Goal: Find specific page/section: Find specific page/section

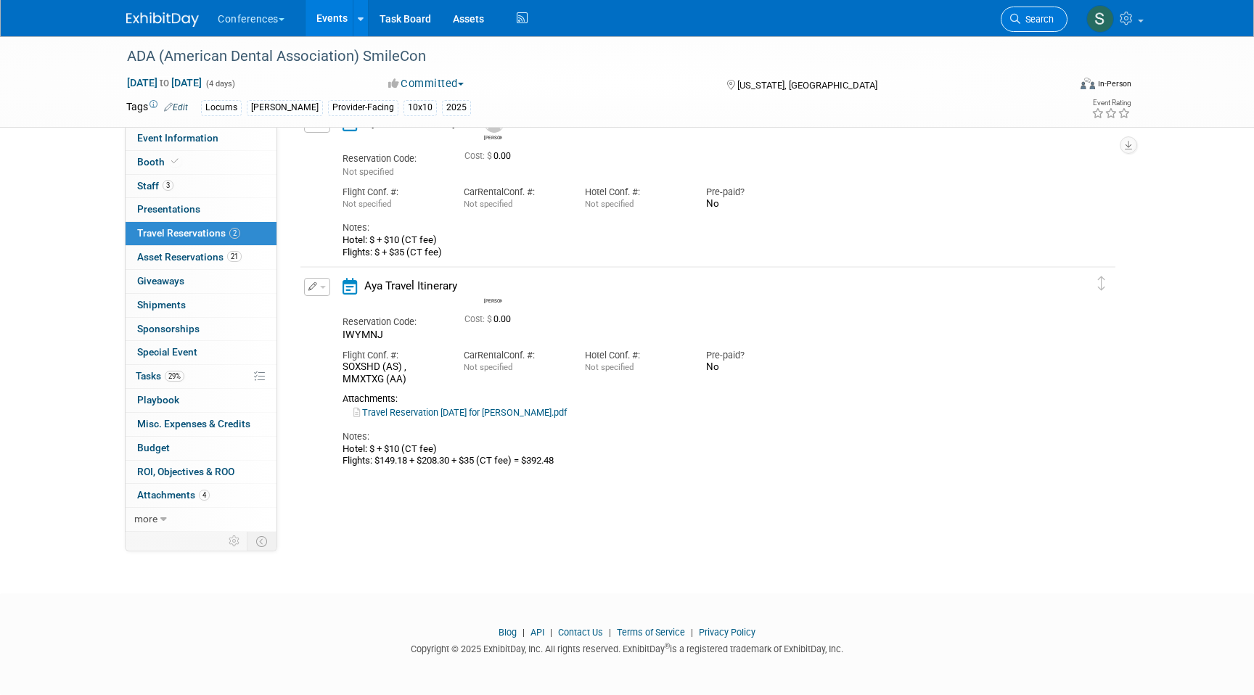
click at [1032, 25] on link "Search" at bounding box center [1034, 19] width 67 height 25
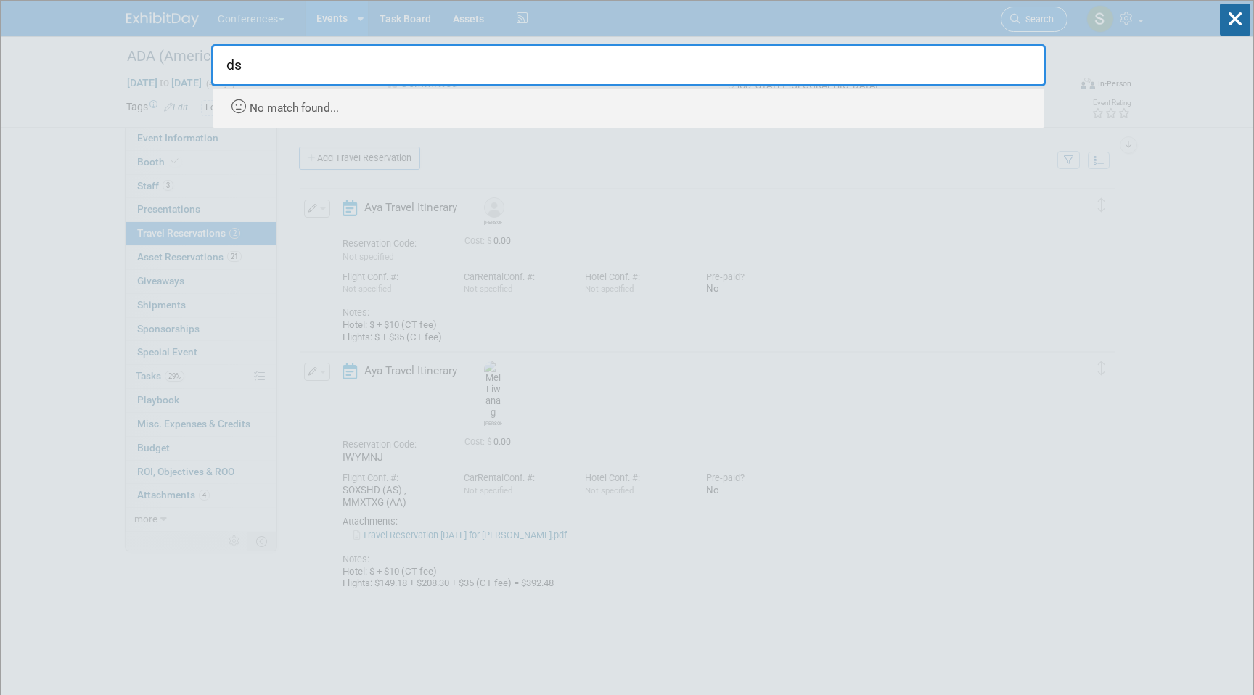
type input "d"
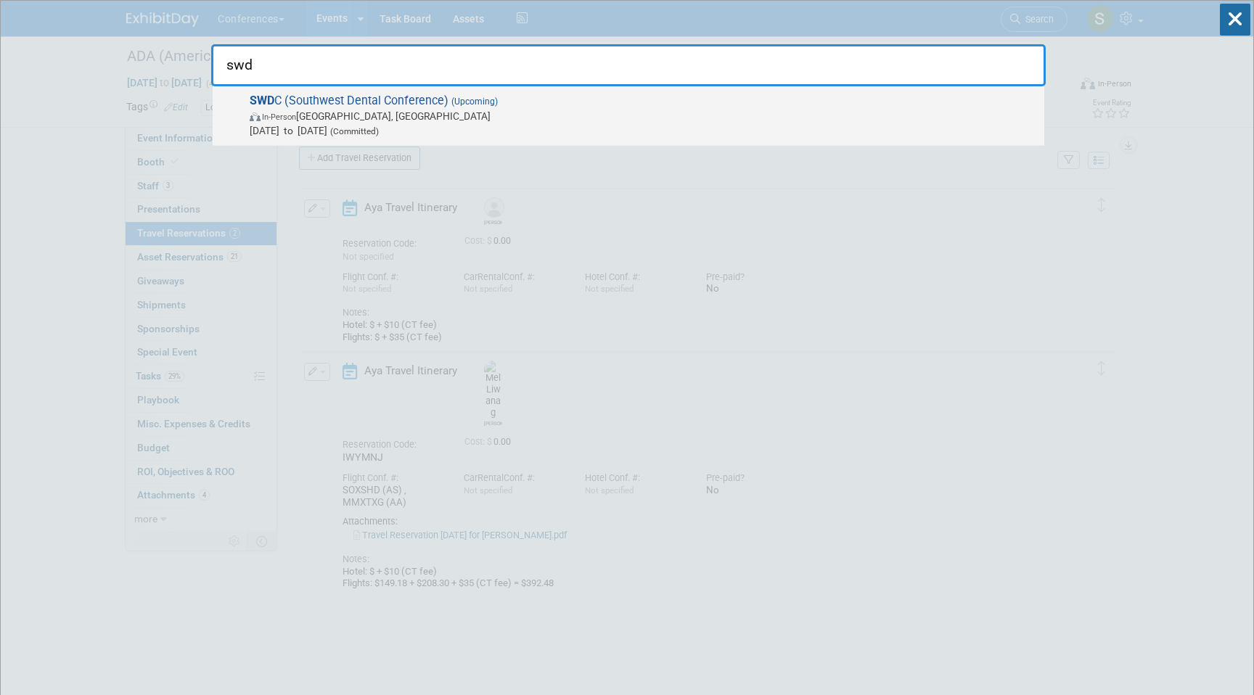
type input "swd"
click at [763, 121] on span "In-Person Dallas, TX" at bounding box center [643, 116] width 787 height 15
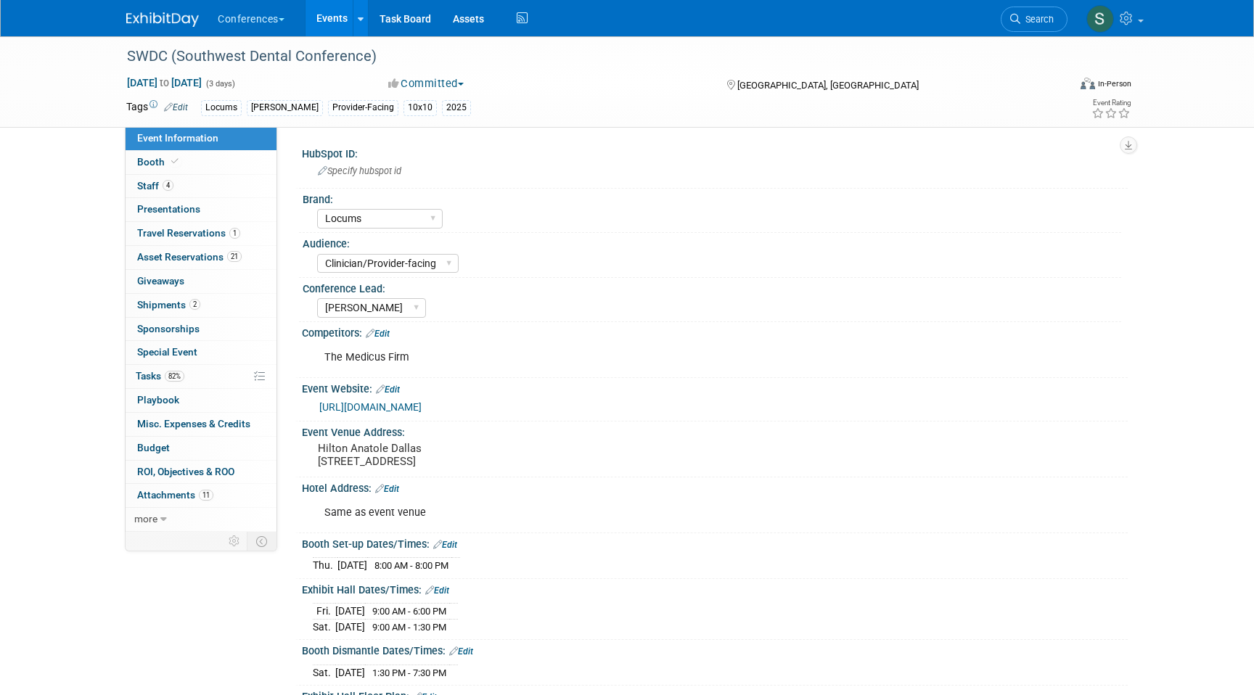
select select "Locums"
select select "Clinician/Provider-facing"
select select "[PERSON_NAME]"
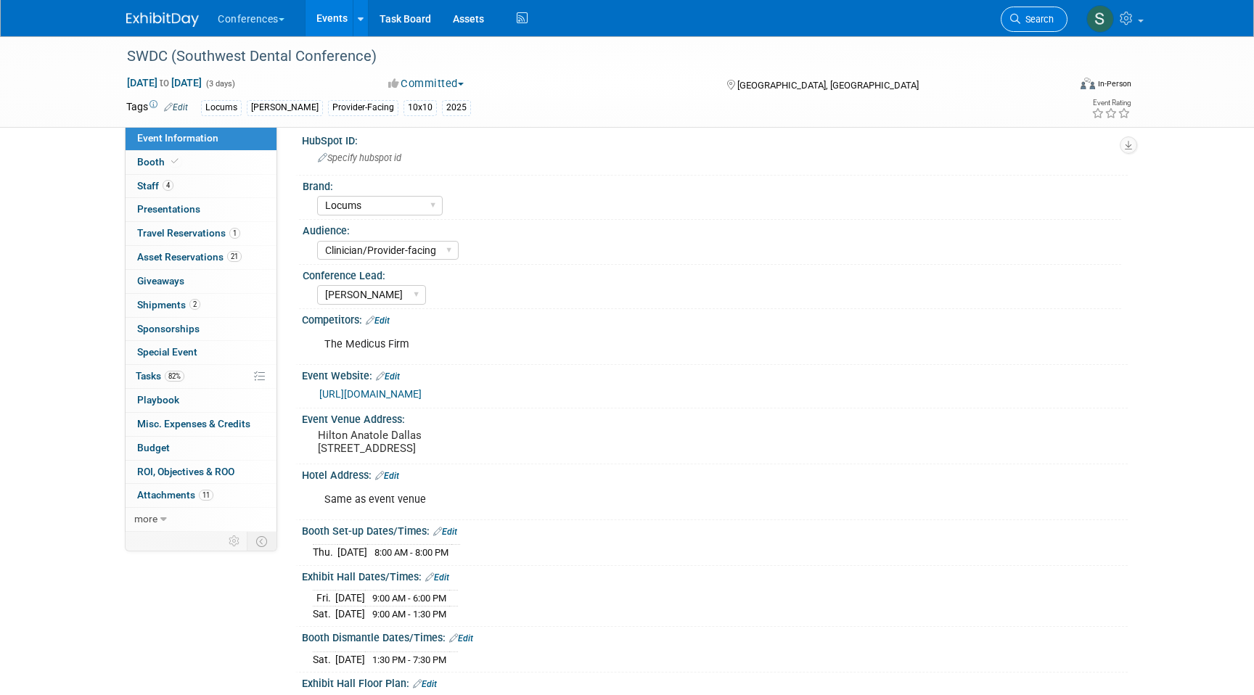
click at [1028, 16] on span "Search" at bounding box center [1036, 19] width 33 height 11
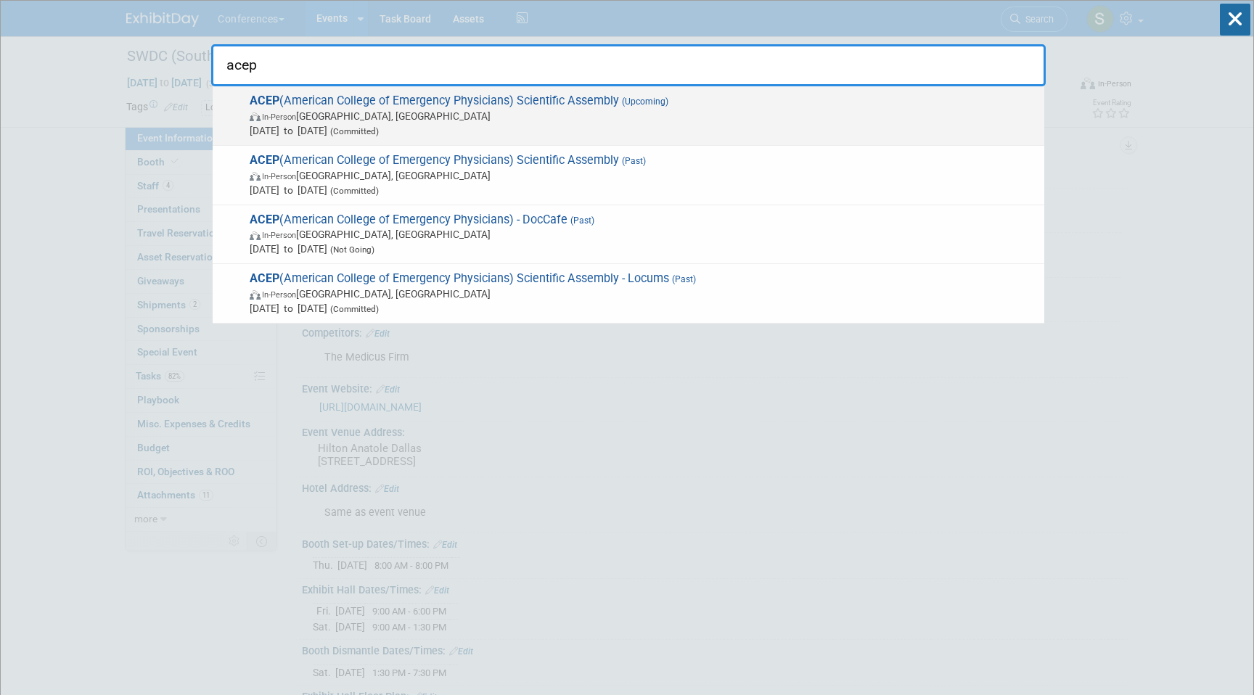
type input "acep"
click at [782, 128] on span "[DATE] to [DATE] (Committed)" at bounding box center [643, 130] width 787 height 15
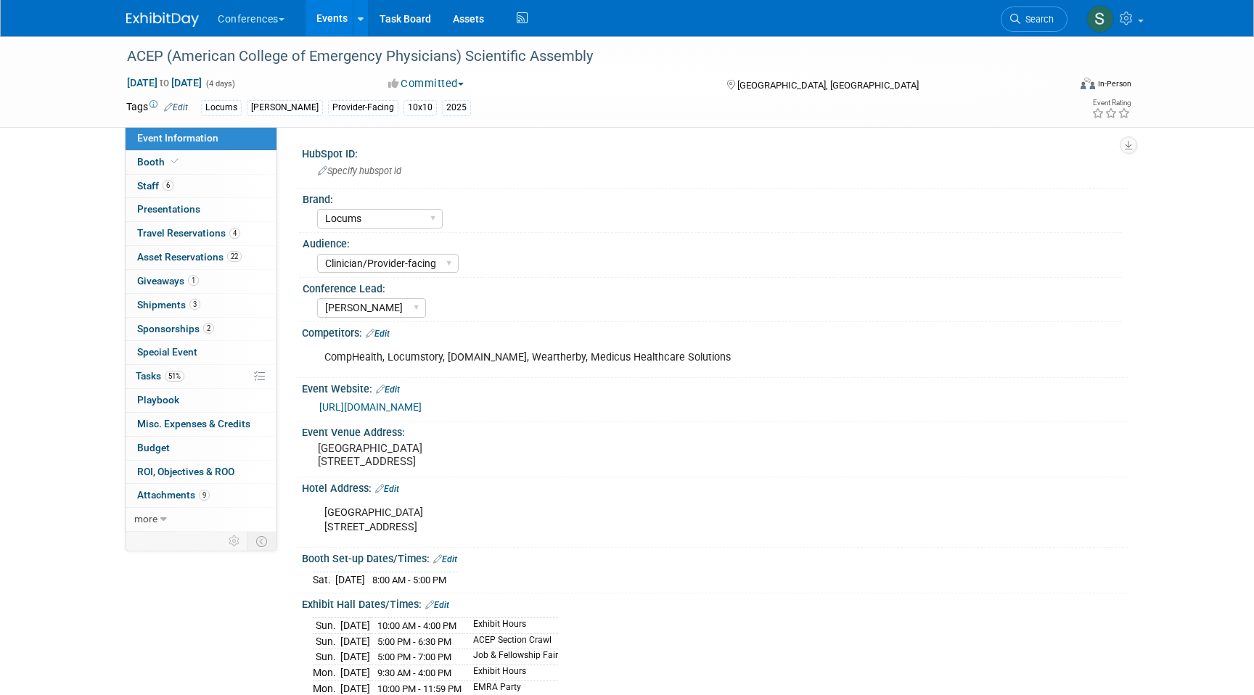
select select "Locums"
select select "Clinician/Provider-facing"
select select "[PERSON_NAME]"
click at [204, 256] on span "Asset Reservations 22" at bounding box center [189, 257] width 104 height 12
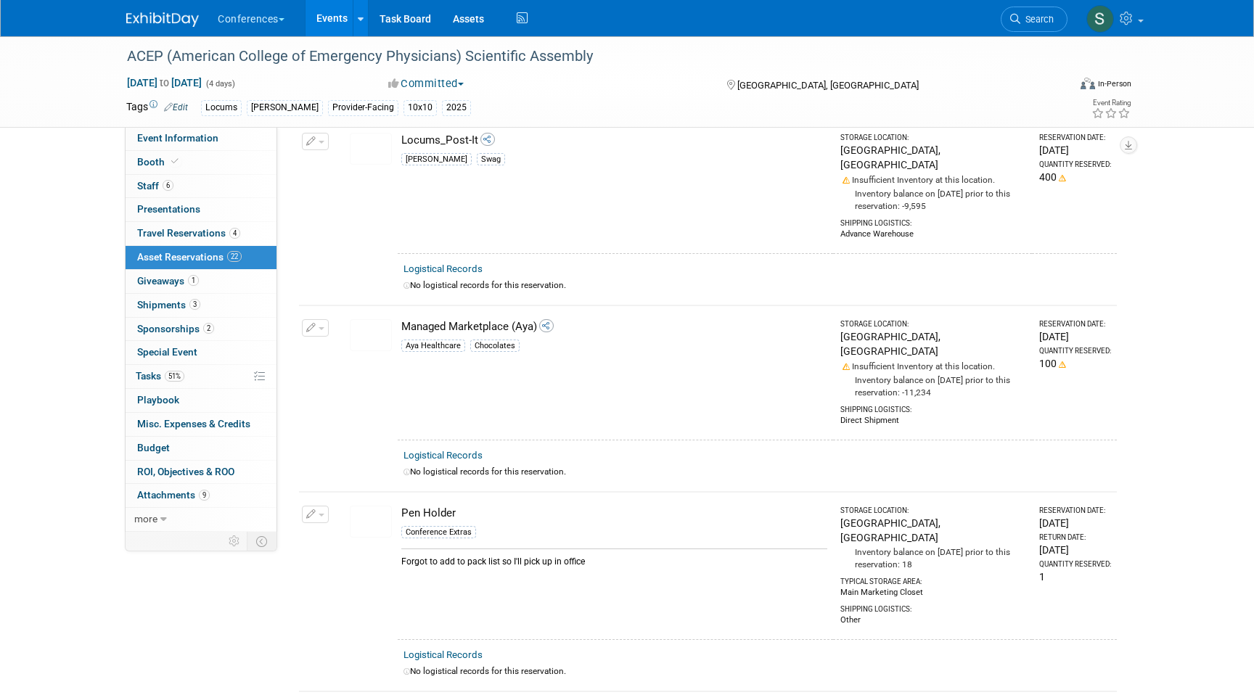
scroll to position [3307, 0]
